Goal: Navigation & Orientation: Find specific page/section

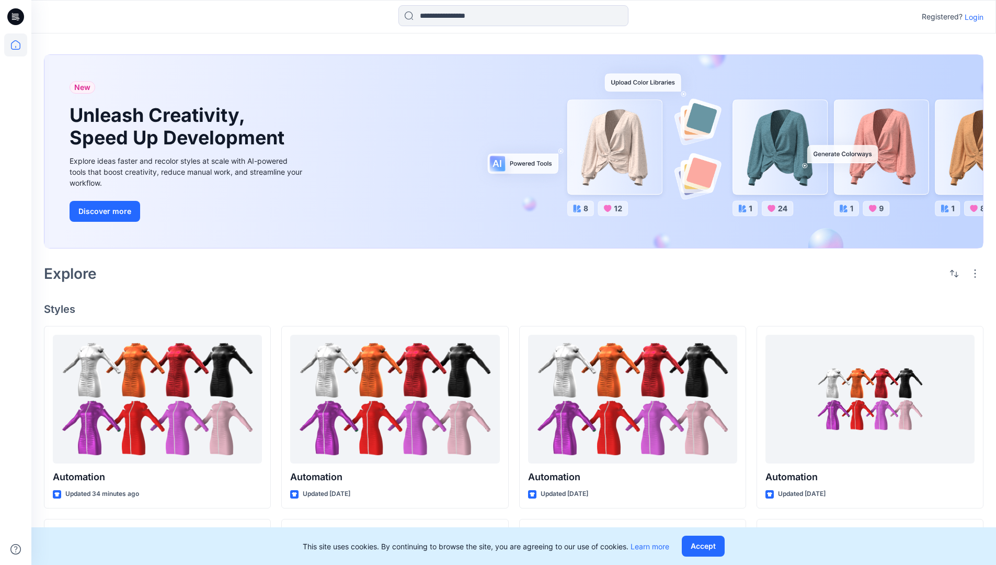
click at [971, 17] on p "Login" at bounding box center [974, 17] width 19 height 11
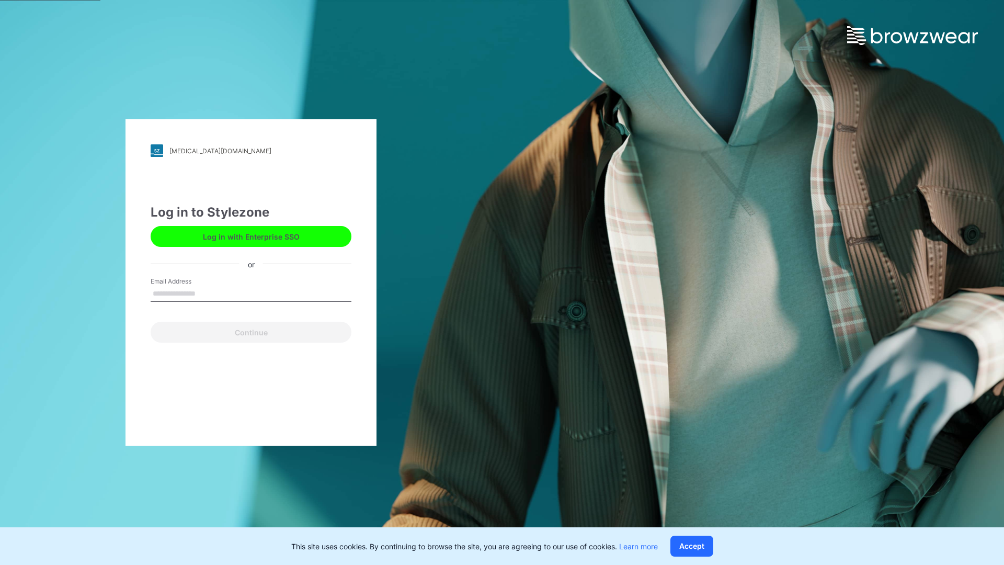
click at [207, 293] on input "Email Address" at bounding box center [251, 294] width 201 height 16
type input "**********"
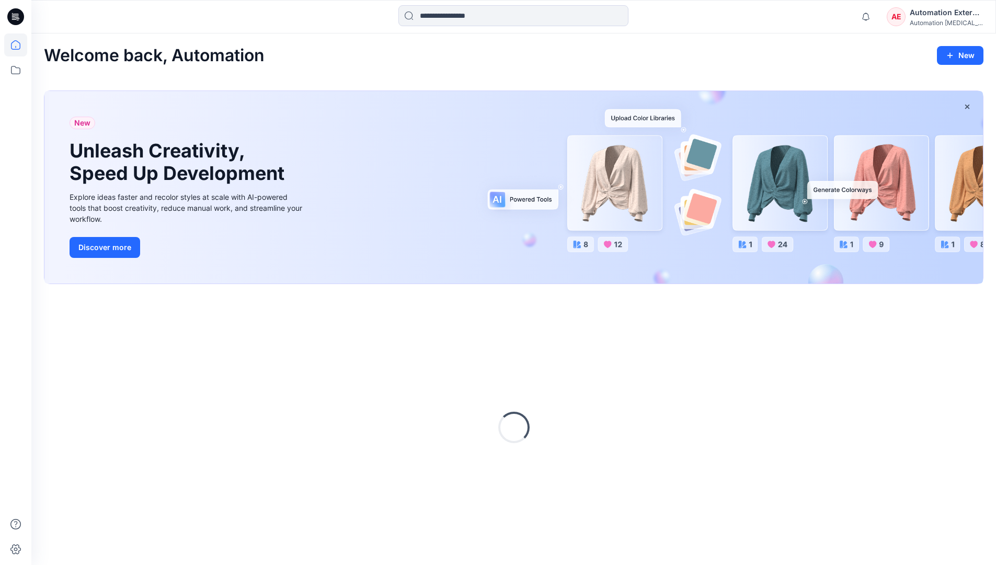
click at [20, 45] on icon at bounding box center [15, 44] width 9 height 9
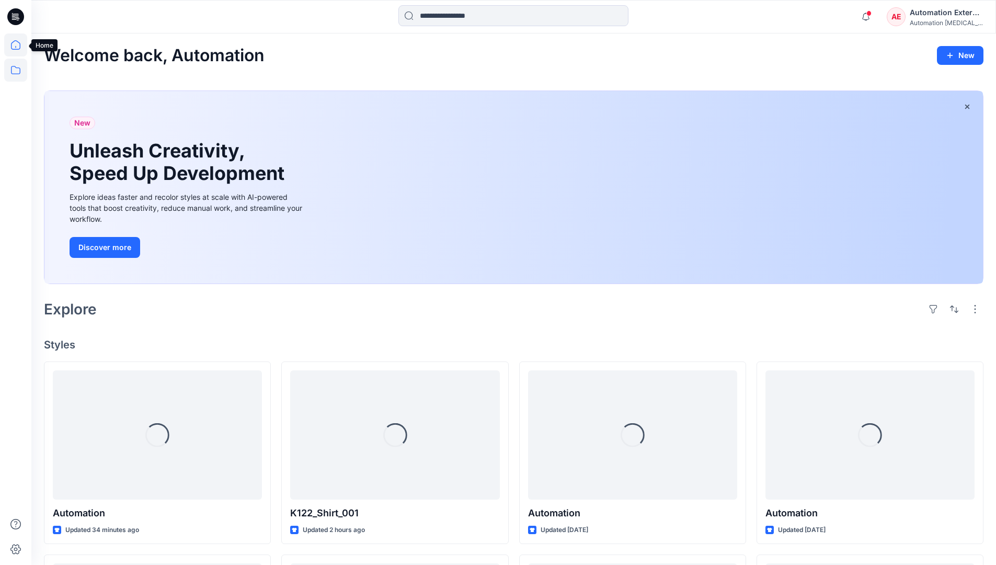
click at [19, 71] on icon at bounding box center [15, 70] width 23 height 23
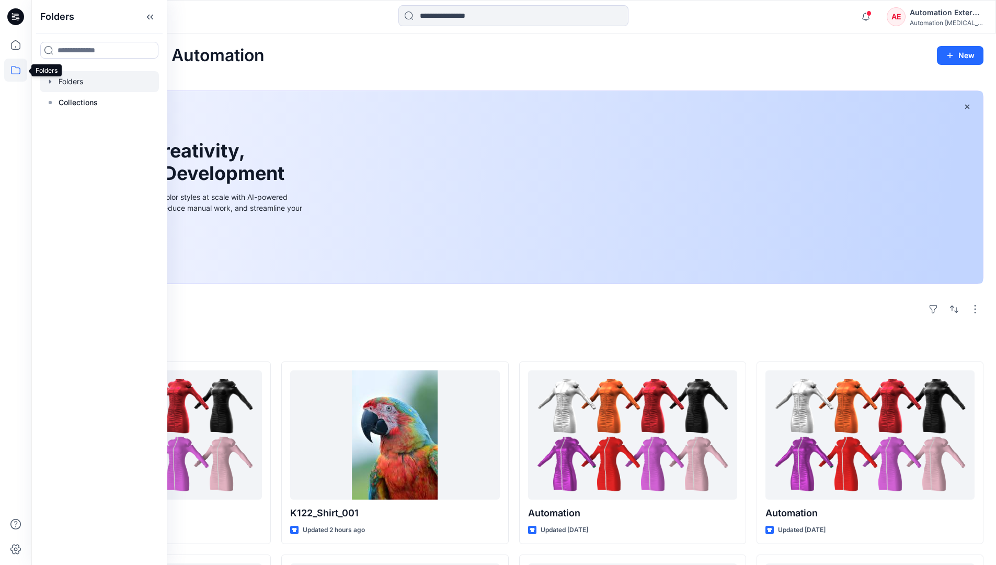
click at [95, 82] on div at bounding box center [99, 81] width 119 height 21
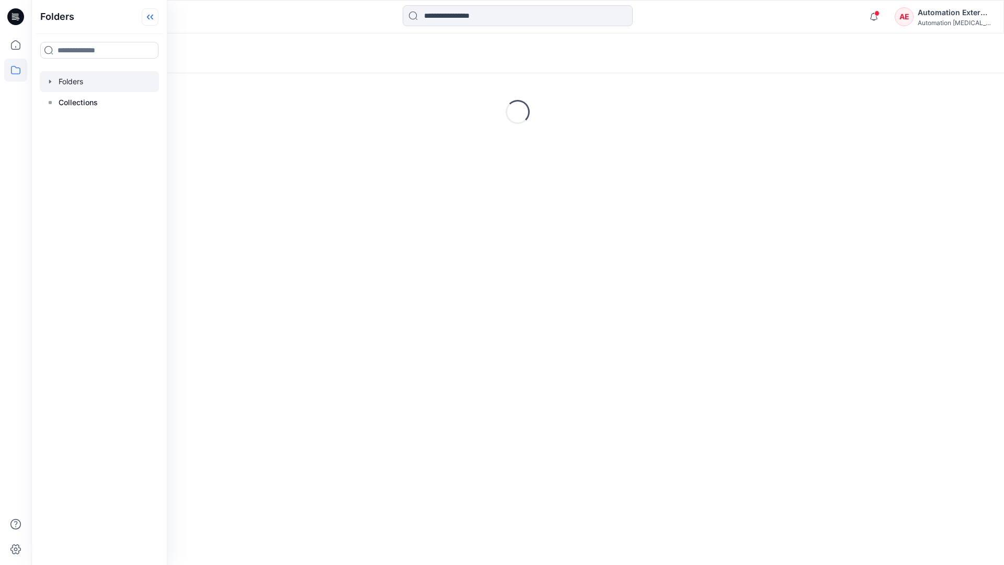
click at [150, 20] on icon at bounding box center [150, 16] width 17 height 17
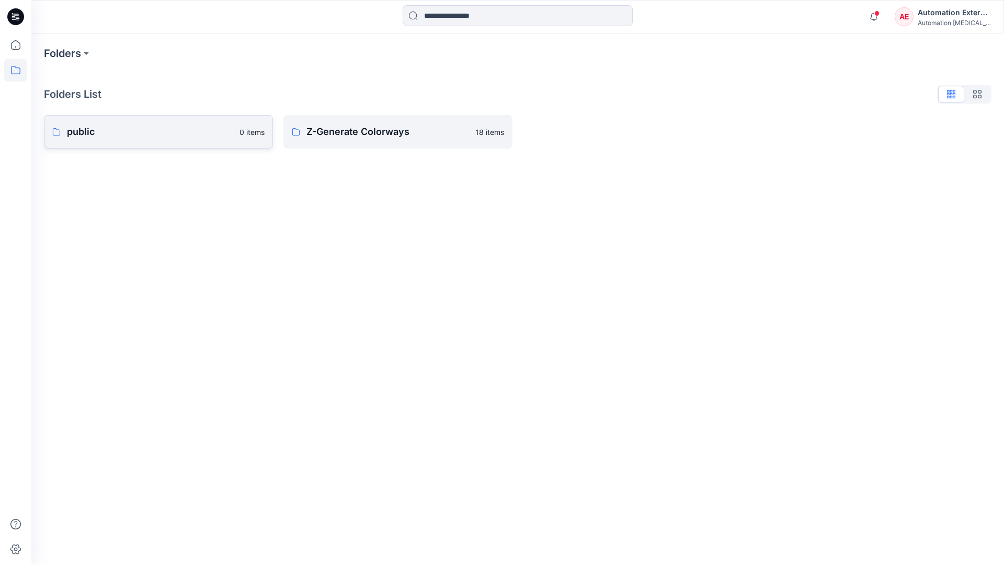
click at [115, 132] on p "public" at bounding box center [150, 131] width 166 height 15
